Goal: Task Accomplishment & Management: Use online tool/utility

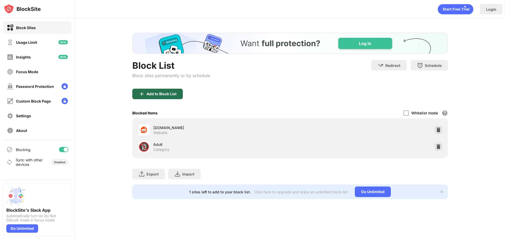
click at [157, 93] on div "Add to Block List" at bounding box center [161, 94] width 30 height 4
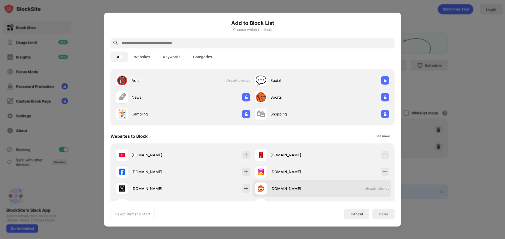
scroll to position [26, 0]
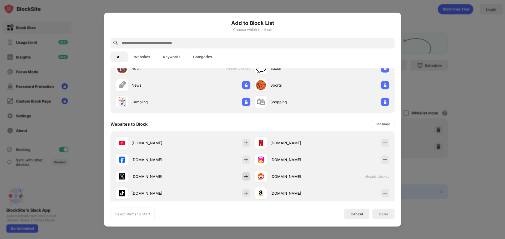
drag, startPoint x: 246, startPoint y: 174, endPoint x: 352, endPoint y: 211, distance: 111.7
click at [251, 176] on div "youtube.com netflix.com facebook.com instagram.com x.com reddit.com Already blo…" at bounding box center [253, 177] width 278 height 84
click at [382, 219] on div "Done" at bounding box center [383, 214] width 22 height 11
click at [245, 178] on img at bounding box center [245, 176] width 5 height 5
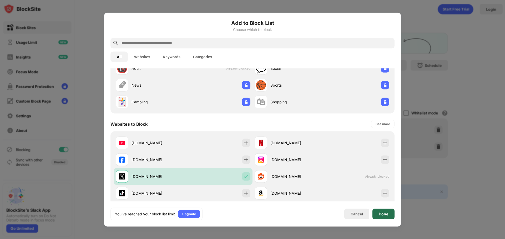
click at [381, 216] on div "Done" at bounding box center [382, 214] width 9 height 4
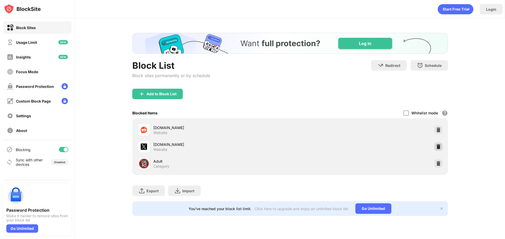
click at [439, 147] on img at bounding box center [437, 146] width 5 height 5
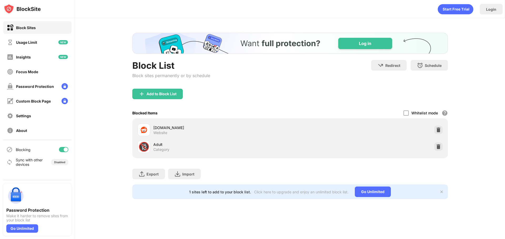
click at [156, 92] on div "Add to Block List" at bounding box center [161, 94] width 30 height 4
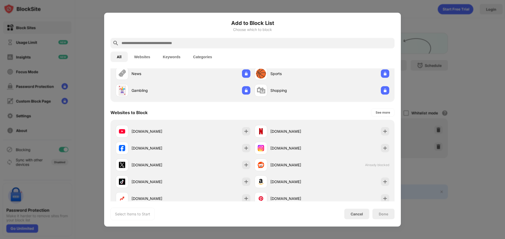
scroll to position [79, 0]
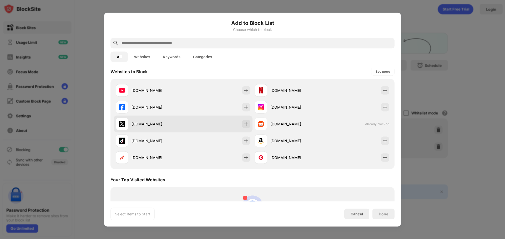
click at [246, 122] on img at bounding box center [245, 123] width 5 height 5
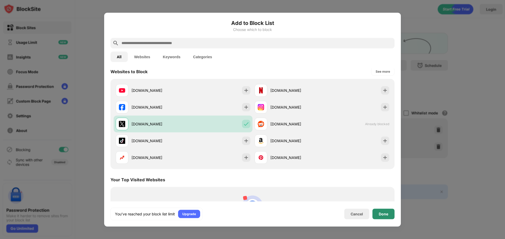
scroll to position [0, 0]
click at [383, 214] on div "Done" at bounding box center [382, 214] width 9 height 4
